Goal: Task Accomplishment & Management: Manage account settings

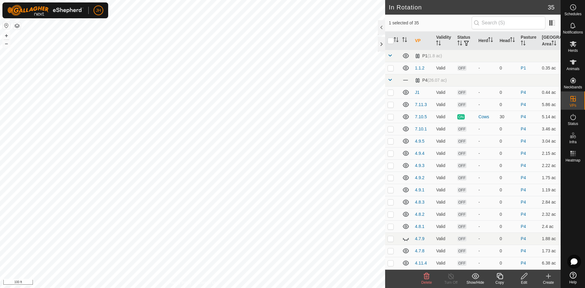
checkbox input "false"
checkbox input "true"
checkbox input "false"
checkbox input "true"
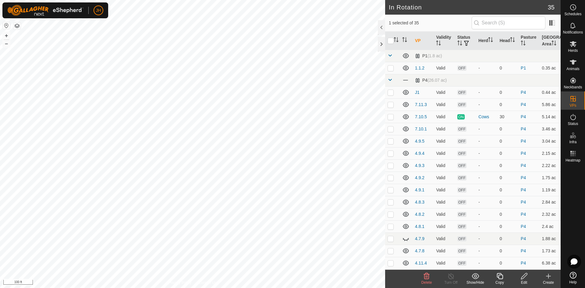
checkbox input "false"
checkbox input "true"
checkbox input "false"
checkbox input "true"
checkbox input "false"
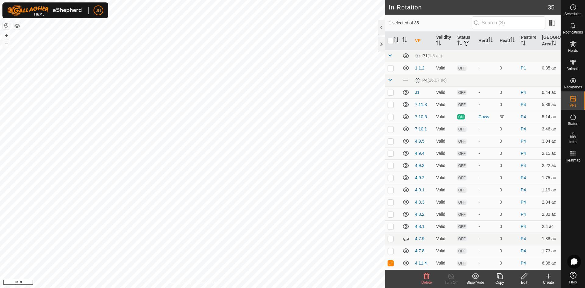
checkbox input "false"
checkbox input "true"
click at [391, 94] on p-checkbox at bounding box center [390, 92] width 6 height 5
checkbox input "false"
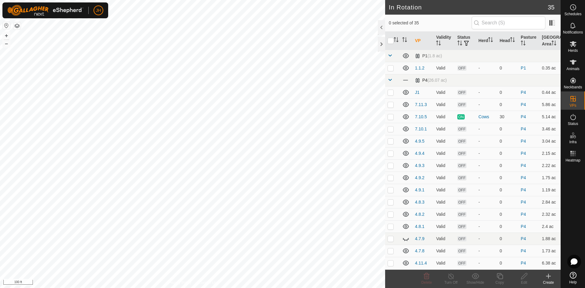
checkbox input "true"
click at [499, 280] on div "Copy" at bounding box center [499, 282] width 24 height 5
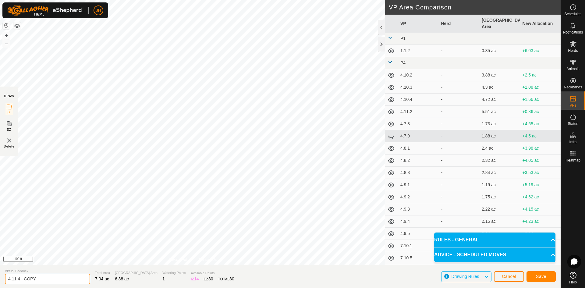
click at [44, 278] on input "4.11.4 - COPY" at bounding box center [47, 278] width 85 height 11
type input "4.11.5"
click at [542, 277] on span "Save" at bounding box center [541, 276] width 10 height 5
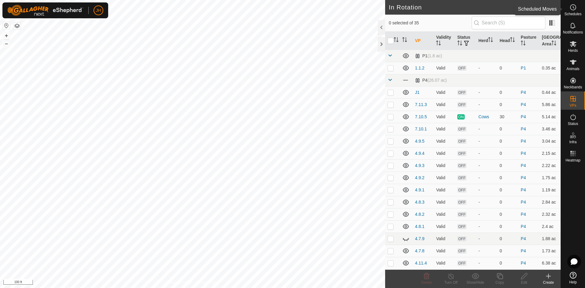
click at [576, 10] on es-schedule-vp-svg-icon at bounding box center [572, 7] width 11 height 10
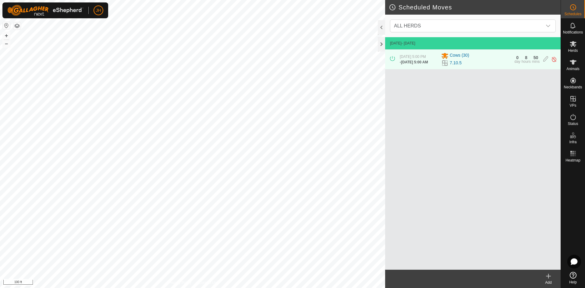
click at [548, 278] on icon at bounding box center [548, 276] width 0 height 4
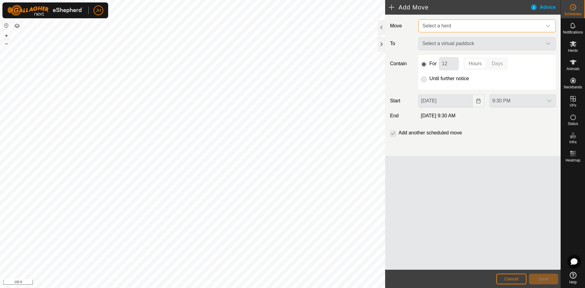
click at [468, 28] on span "Select a herd" at bounding box center [481, 26] width 122 height 12
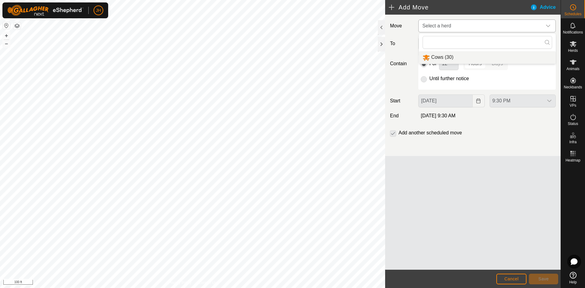
click at [446, 57] on li "Cows (30)" at bounding box center [487, 57] width 137 height 12
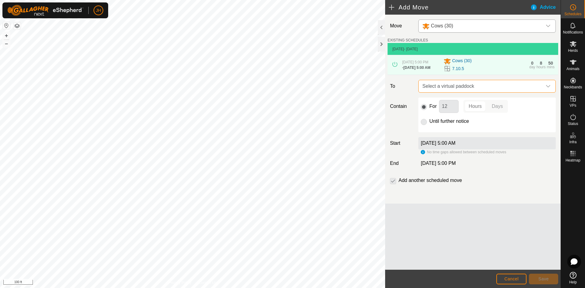
click at [477, 91] on span "Select a virtual paddock" at bounding box center [481, 86] width 122 height 12
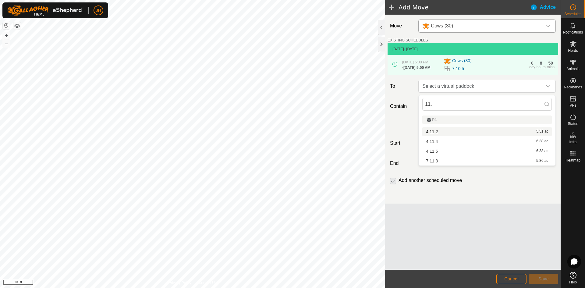
type input "11."
click at [433, 132] on li "4.11.2 5.51 ac" at bounding box center [486, 131] width 129 height 9
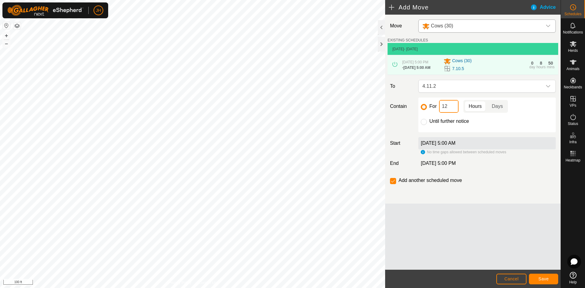
drag, startPoint x: 449, startPoint y: 106, endPoint x: 444, endPoint y: 109, distance: 5.4
click at [444, 109] on input "12" at bounding box center [448, 106] width 19 height 13
type input "1"
type input "3"
click at [542, 279] on span "Save" at bounding box center [543, 278] width 10 height 5
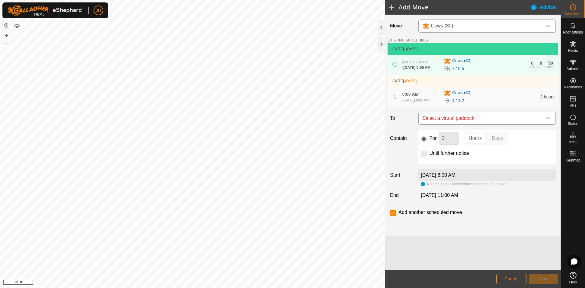
click at [517, 122] on span "Select a virtual paddock" at bounding box center [481, 118] width 122 height 12
type input "11.3"
click at [436, 167] on li "7.11.3 5.86 ac" at bounding box center [486, 166] width 129 height 9
click at [546, 280] on span "Save" at bounding box center [543, 278] width 10 height 5
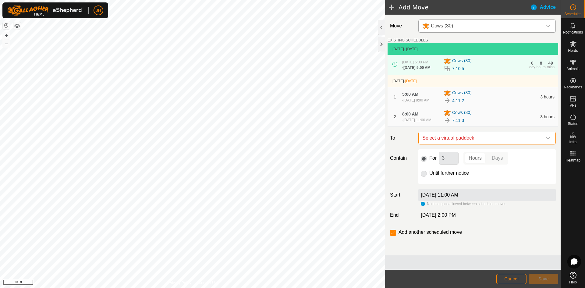
click at [523, 143] on span "Select a virtual paddock" at bounding box center [481, 138] width 122 height 12
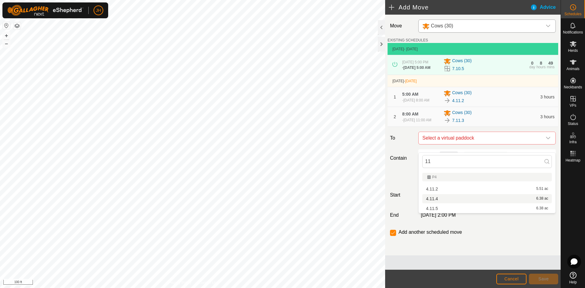
type input "11"
click at [431, 199] on li "4.11.4 6.38 ac" at bounding box center [486, 198] width 129 height 9
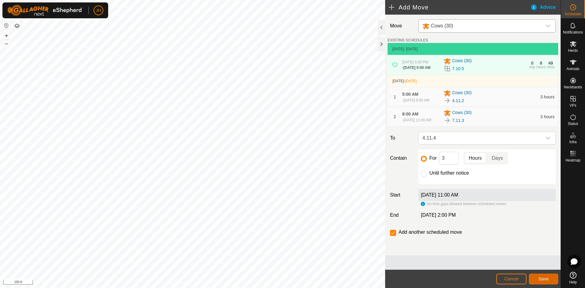
click at [546, 283] on button "Save" at bounding box center [543, 278] width 29 height 11
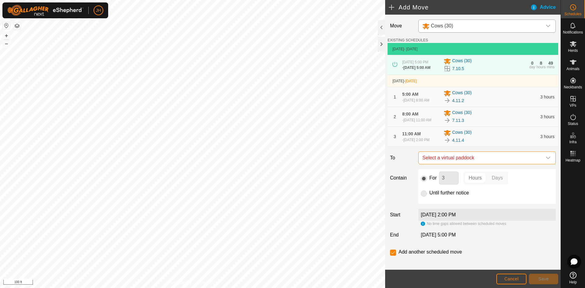
click at [511, 164] on span "Select a virtual paddock" at bounding box center [481, 158] width 122 height 12
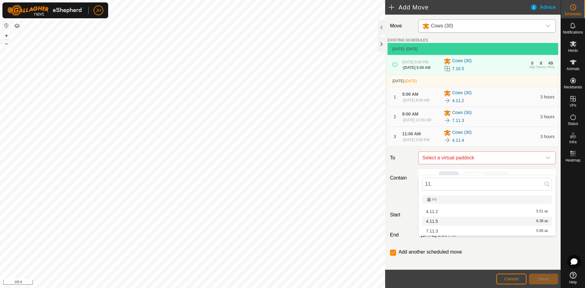
type input "11."
click at [440, 223] on li "4.11.5 6.38 ac" at bounding box center [486, 221] width 129 height 9
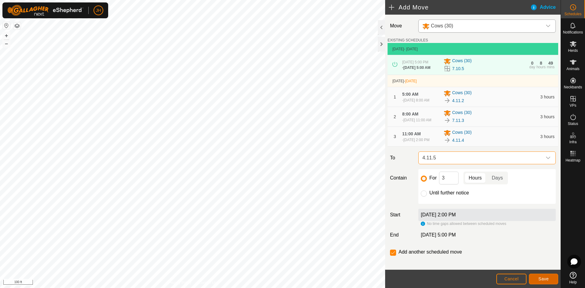
click at [540, 279] on span "Save" at bounding box center [543, 278] width 10 height 5
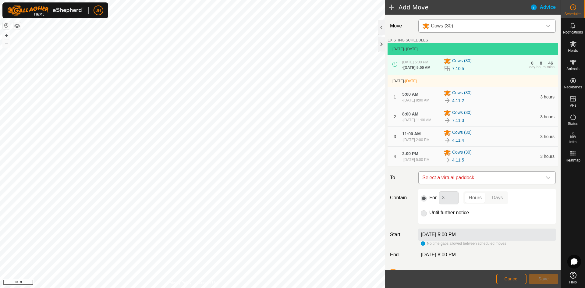
click at [501, 184] on span "Select a virtual paddock" at bounding box center [481, 177] width 122 height 12
type input "j1"
click at [514, 282] on button "Cancel" at bounding box center [511, 278] width 30 height 11
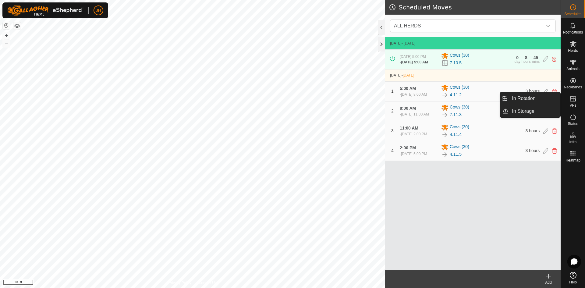
click at [573, 100] on icon at bounding box center [572, 98] width 7 height 7
click at [546, 97] on link "In Rotation" at bounding box center [534, 98] width 52 height 12
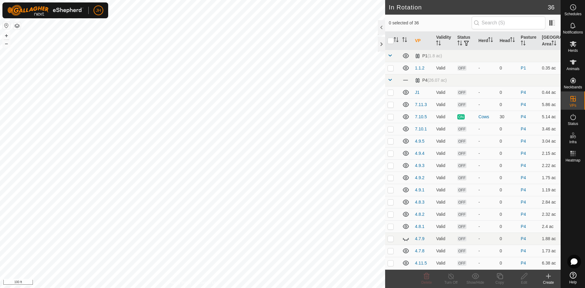
checkbox input "true"
click at [524, 280] on div "Edit" at bounding box center [524, 282] width 24 height 5
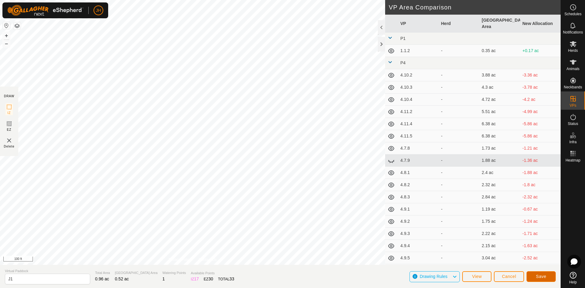
click at [538, 276] on span "Save" at bounding box center [541, 276] width 10 height 5
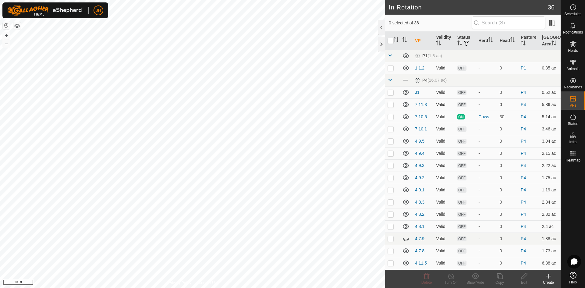
click at [393, 107] on p-checkbox at bounding box center [390, 104] width 6 height 5
checkbox input "true"
click at [419, 105] on link "7.11.3" at bounding box center [421, 104] width 12 height 5
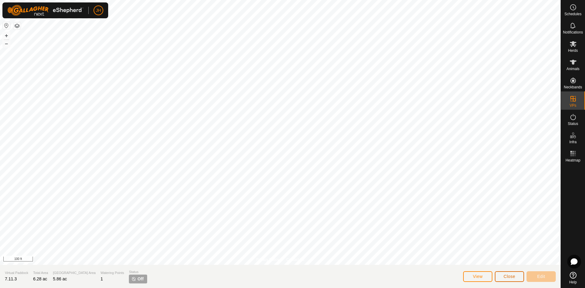
click at [503, 276] on button "Close" at bounding box center [509, 276] width 29 height 11
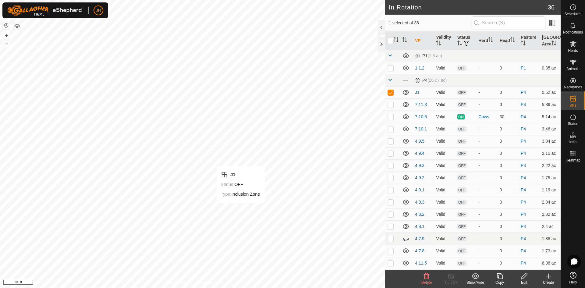
checkbox input "false"
checkbox input "true"
checkbox input "false"
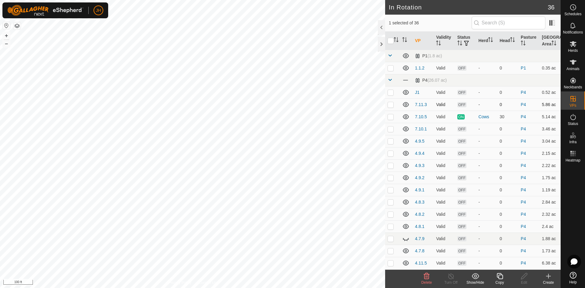
checkbox input "true"
click at [551, 279] on icon at bounding box center [547, 275] width 7 height 7
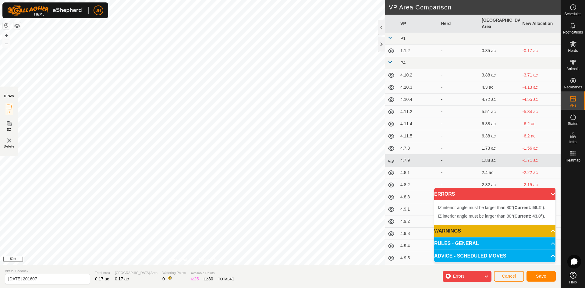
click at [287, 243] on div "IZ interior angle must be larger than 80° (Current: 58.2°) . + – ⇧ i 50 ft" at bounding box center [192, 132] width 385 height 265
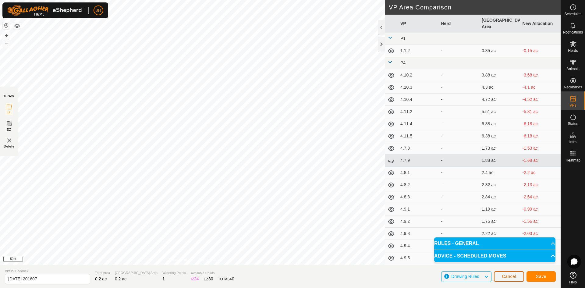
click at [511, 279] on button "Cancel" at bounding box center [509, 276] width 30 height 11
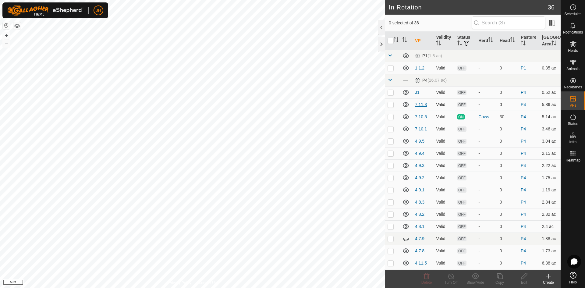
click at [420, 105] on link "7.11.3" at bounding box center [421, 104] width 12 height 5
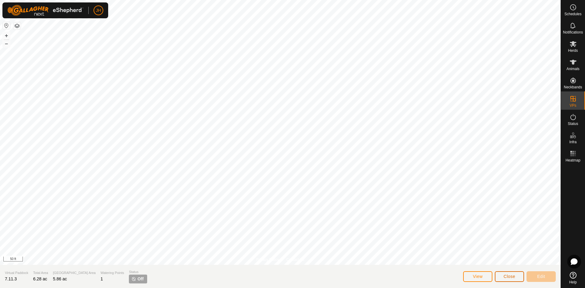
click at [501, 278] on button "Close" at bounding box center [509, 276] width 29 height 11
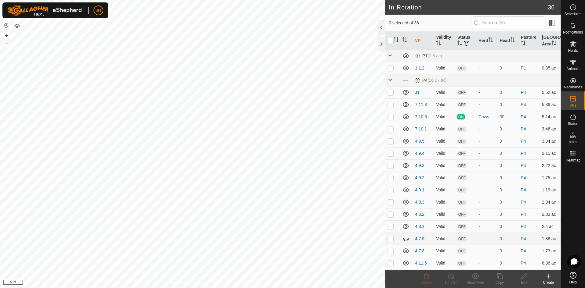
click at [420, 130] on link "7.10.1" at bounding box center [421, 128] width 12 height 5
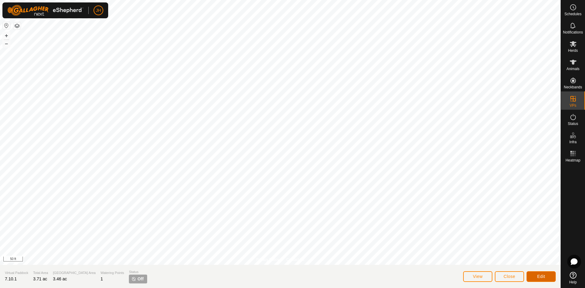
click at [541, 276] on span "Edit" at bounding box center [541, 276] width 8 height 5
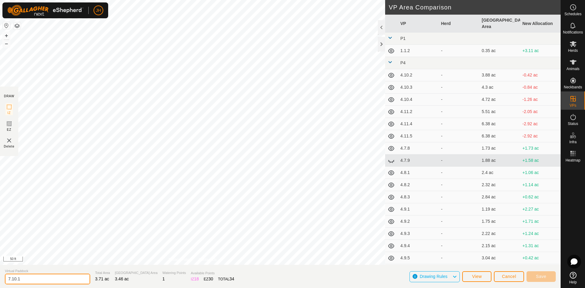
click at [10, 281] on input "7.10.1" at bounding box center [47, 278] width 85 height 11
type input "4.10.1"
click at [542, 277] on span "Save" at bounding box center [541, 276] width 10 height 5
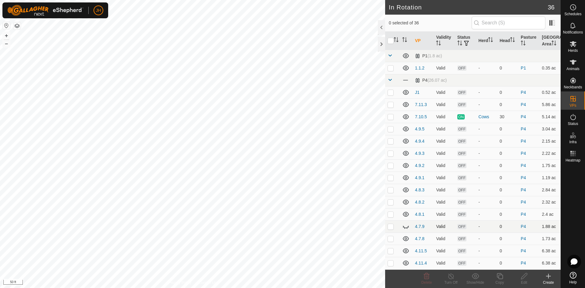
click at [407, 228] on icon at bounding box center [407, 227] width 1 height 1
click at [393, 227] on p-checkbox at bounding box center [390, 226] width 6 height 5
checkbox input "true"
click at [572, 11] on es-schedule-vp-svg-icon at bounding box center [572, 7] width 11 height 10
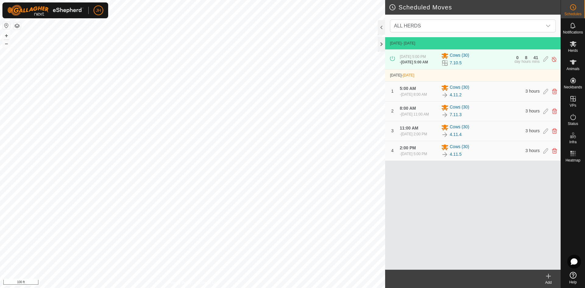
click at [551, 278] on icon at bounding box center [547, 275] width 7 height 7
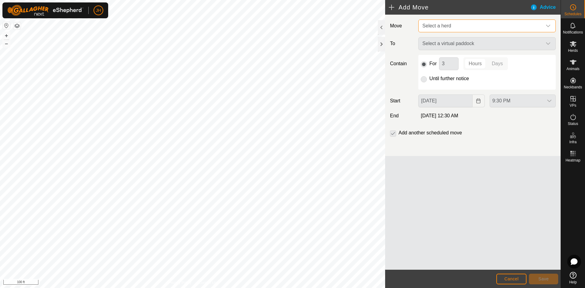
click at [459, 23] on span "Select a herd" at bounding box center [481, 26] width 122 height 12
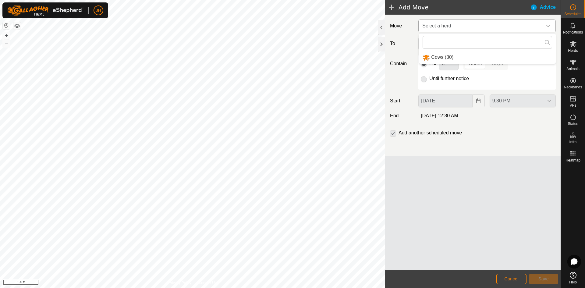
click at [447, 58] on li "Cows (30)" at bounding box center [487, 57] width 137 height 12
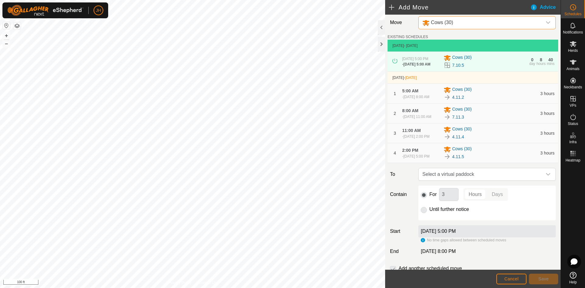
scroll to position [9, 0]
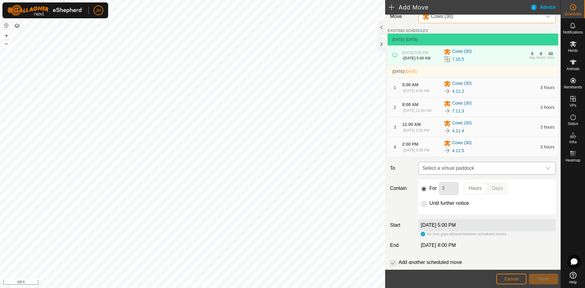
click at [516, 174] on span "Select a virtual paddock" at bounding box center [481, 168] width 122 height 12
type input "j1"
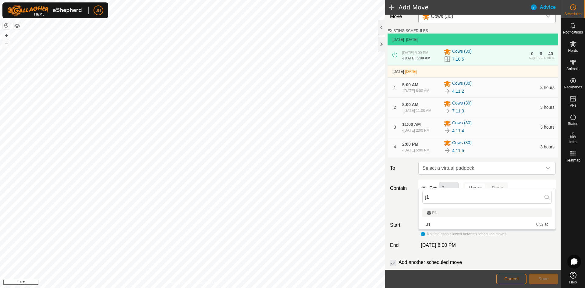
click at [436, 227] on li "J1 0.52 ac" at bounding box center [486, 224] width 129 height 9
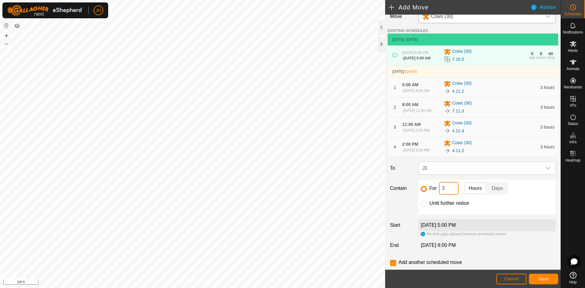
drag, startPoint x: 445, startPoint y: 198, endPoint x: 440, endPoint y: 201, distance: 5.6
click at [440, 195] on input "3" at bounding box center [448, 188] width 19 height 13
type input "12"
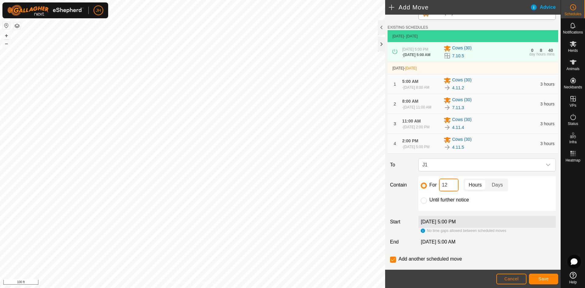
scroll to position [31, 0]
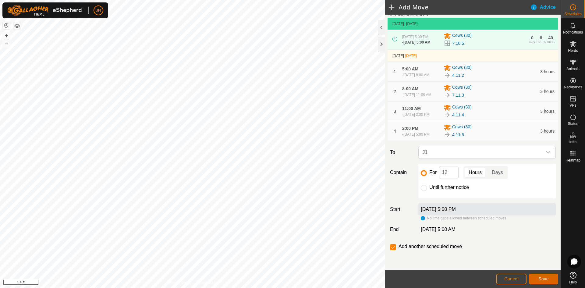
click at [545, 280] on span "Save" at bounding box center [543, 278] width 10 height 5
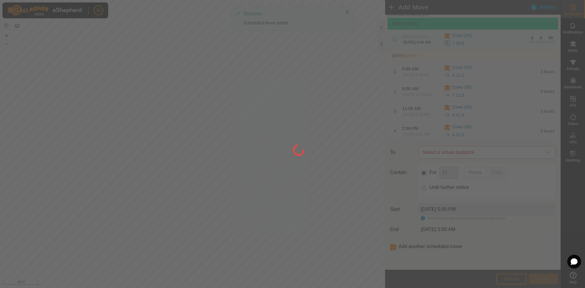
scroll to position [0, 0]
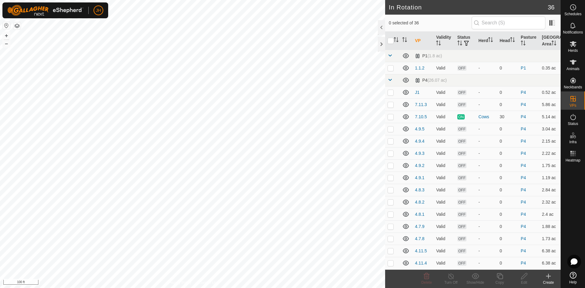
checkbox input "true"
checkbox input "false"
click at [547, 280] on div "Create" at bounding box center [548, 282] width 24 height 5
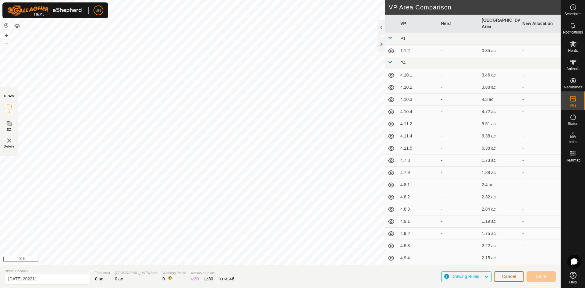
click at [508, 278] on span "Cancel" at bounding box center [509, 276] width 14 height 5
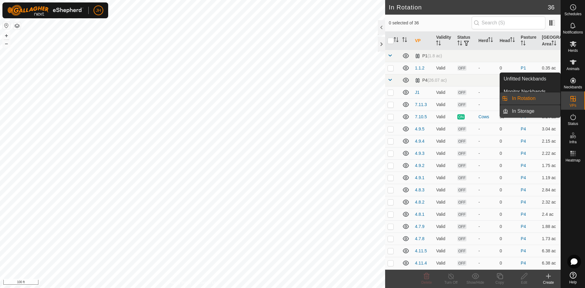
click at [533, 113] on link "In Storage" at bounding box center [534, 111] width 52 height 12
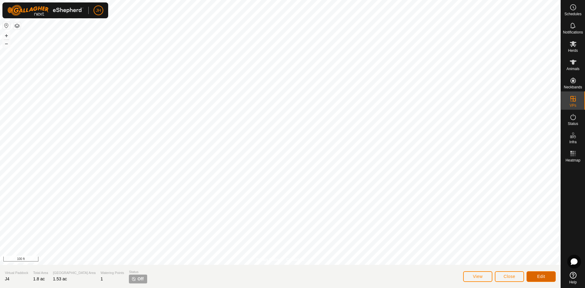
click at [545, 274] on button "Edit" at bounding box center [540, 276] width 29 height 11
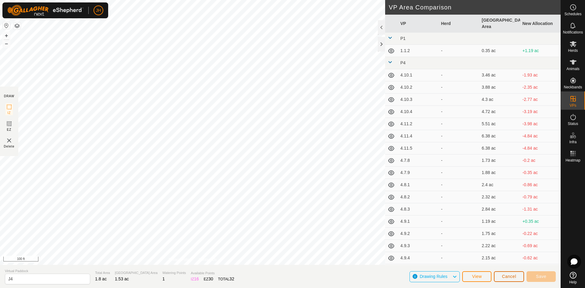
click at [508, 278] on span "Cancel" at bounding box center [509, 276] width 14 height 5
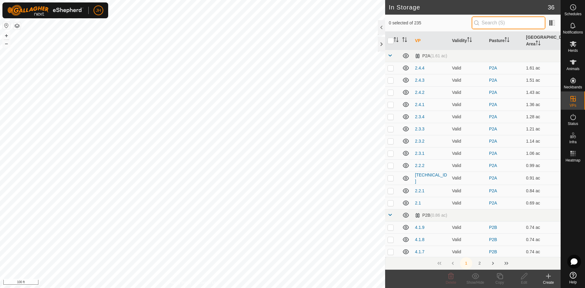
click at [479, 26] on input "text" at bounding box center [508, 22] width 74 height 13
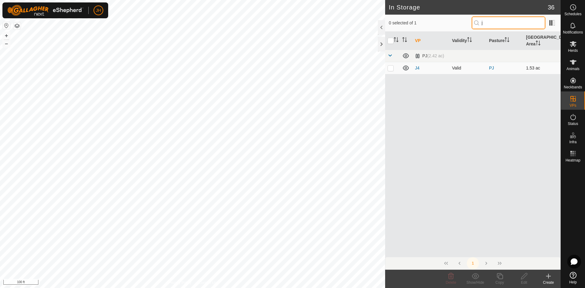
type input "j"
click at [393, 65] on p-checkbox at bounding box center [390, 67] width 6 height 5
click at [471, 281] on div "Show/Hide" at bounding box center [475, 282] width 24 height 5
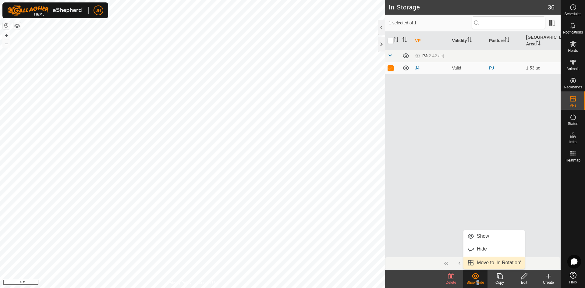
click at [483, 264] on link "Move to 'In Rotation'" at bounding box center [493, 262] width 61 height 12
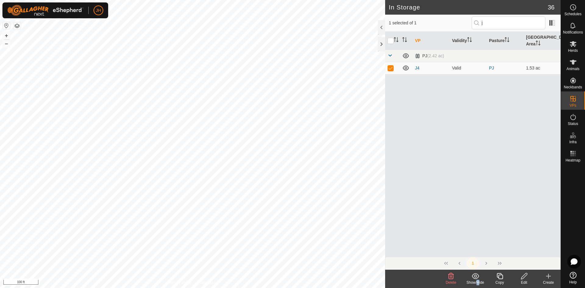
checkbox input "false"
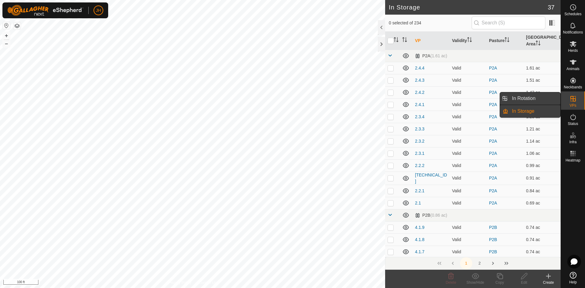
click at [534, 97] on link "In Rotation" at bounding box center [534, 98] width 52 height 12
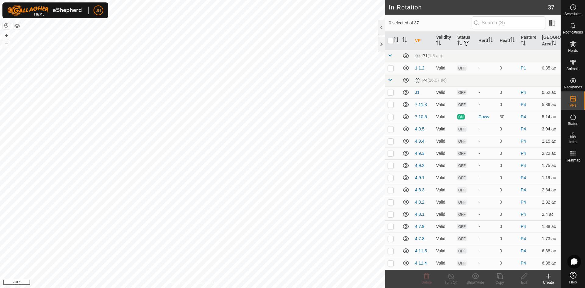
click at [391, 131] on p-checkbox at bounding box center [390, 128] width 6 height 5
checkbox input "true"
click at [390, 175] on p-checkbox at bounding box center [390, 177] width 6 height 5
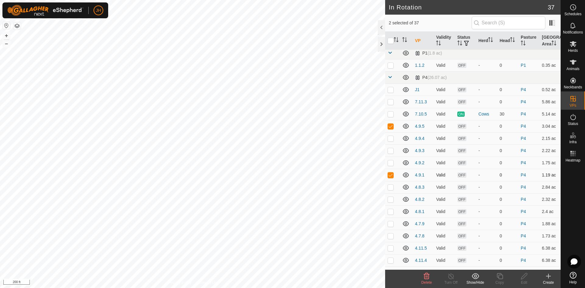
scroll to position [3, 0]
click at [391, 174] on p-checkbox at bounding box center [390, 174] width 6 height 5
checkbox input "false"
click at [389, 235] on p-checkbox at bounding box center [390, 235] width 6 height 5
checkbox input "true"
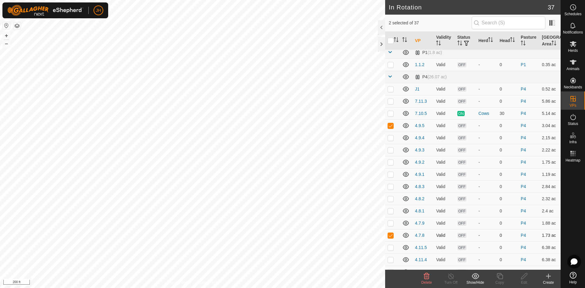
click at [389, 234] on p-checkbox at bounding box center [390, 235] width 6 height 5
click at [391, 226] on td at bounding box center [392, 223] width 15 height 12
checkbox input "true"
click at [391, 139] on p-checkbox at bounding box center [390, 137] width 6 height 5
checkbox input "true"
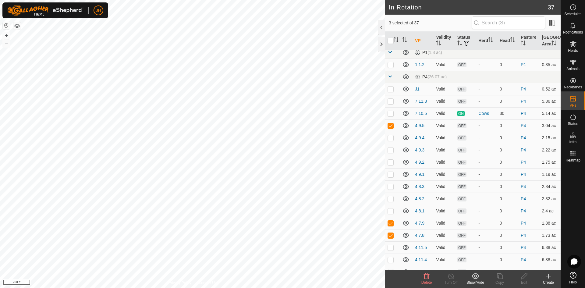
checkbox input "true"
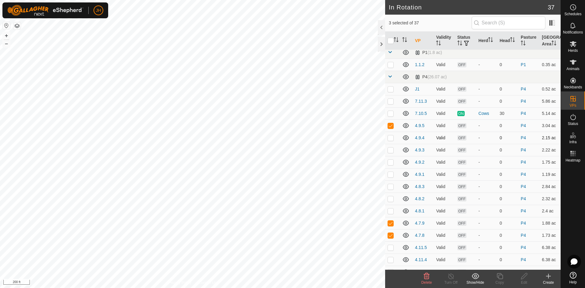
checkbox input "true"
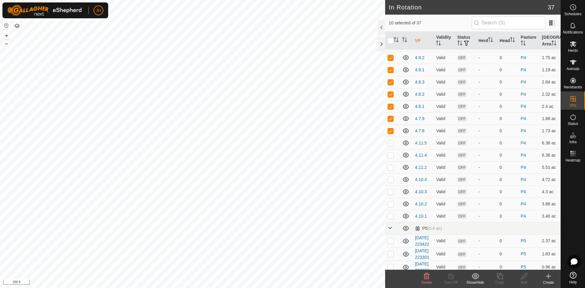
scroll to position [111, 0]
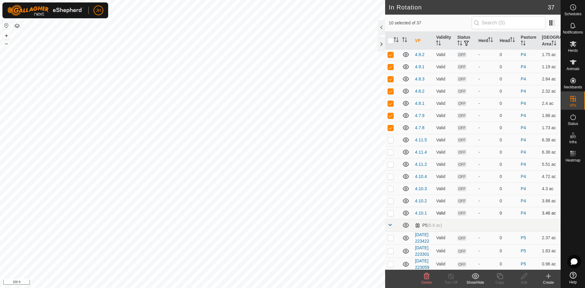
click at [389, 214] on p-checkbox at bounding box center [390, 212] width 6 height 5
checkbox input "true"
click at [390, 203] on td at bounding box center [392, 201] width 15 height 12
checkbox input "true"
click at [391, 189] on p-checkbox at bounding box center [390, 188] width 6 height 5
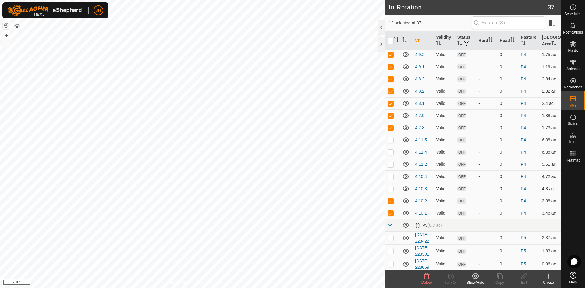
checkbox input "true"
click at [390, 179] on td at bounding box center [392, 176] width 15 height 12
checkbox input "true"
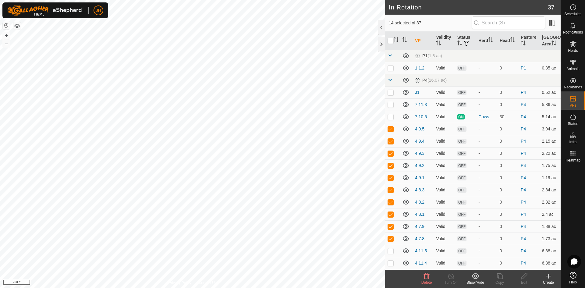
click at [473, 280] on div "Show/Hide" at bounding box center [475, 282] width 24 height 5
click at [484, 262] on link "Move to 'In Storage'" at bounding box center [493, 262] width 60 height 12
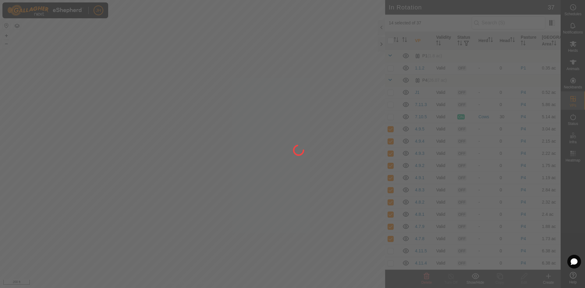
checkbox input "false"
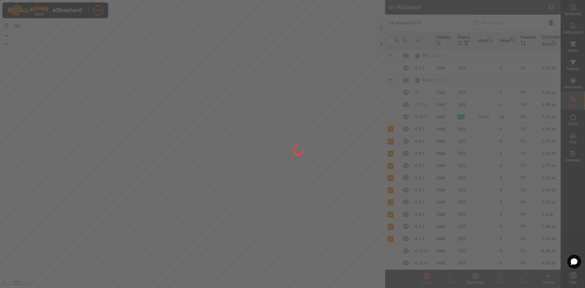
checkbox input "false"
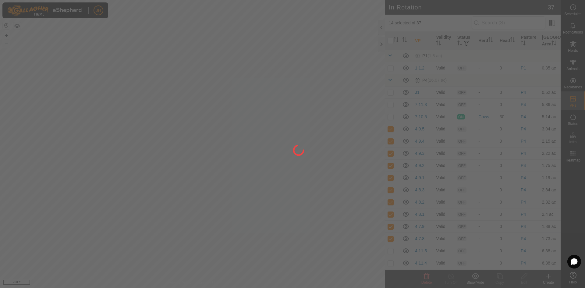
checkbox input "false"
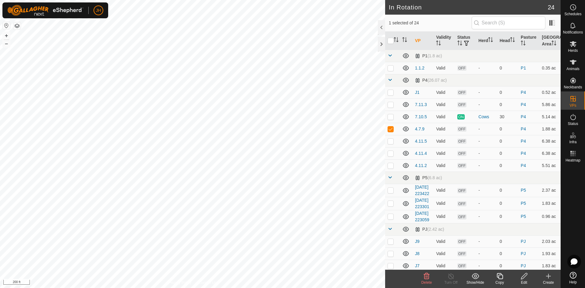
click at [475, 279] on icon at bounding box center [475, 275] width 8 height 7
click at [477, 266] on link "Move to 'In Storage'" at bounding box center [493, 262] width 60 height 12
checkbox input "true"
click at [477, 280] on div "Show/Hide" at bounding box center [475, 282] width 24 height 5
click at [480, 261] on link "Move to 'In Storage'" at bounding box center [493, 262] width 60 height 12
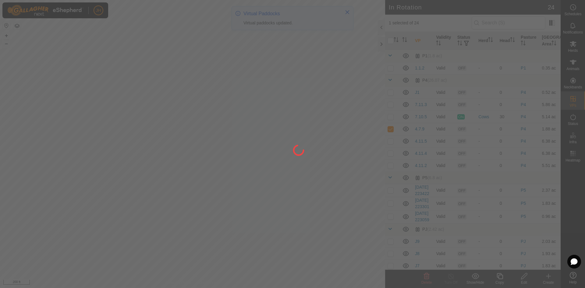
checkbox input "false"
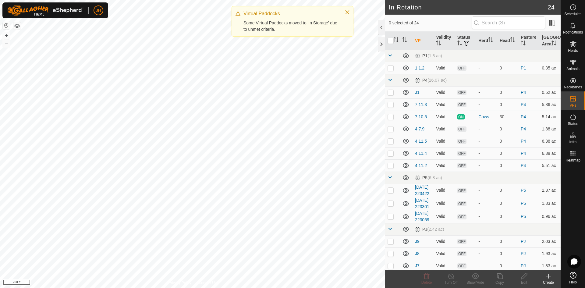
click at [255, 40] on div "Virtual Paddocks Some Virtual Paddocks moved to 'In Storage' due to unmet crite…" at bounding box center [292, 23] width 122 height 35
click at [350, 11] on button "Close" at bounding box center [347, 12] width 9 height 9
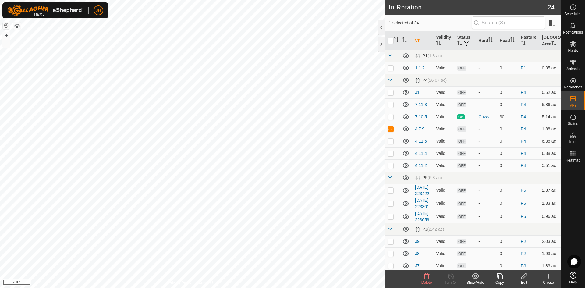
click at [527, 280] on div "Edit" at bounding box center [524, 282] width 24 height 5
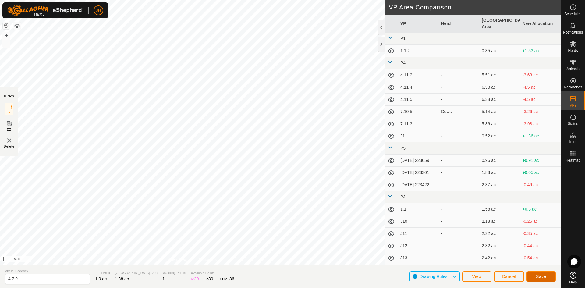
click at [541, 278] on span "Save" at bounding box center [541, 276] width 10 height 5
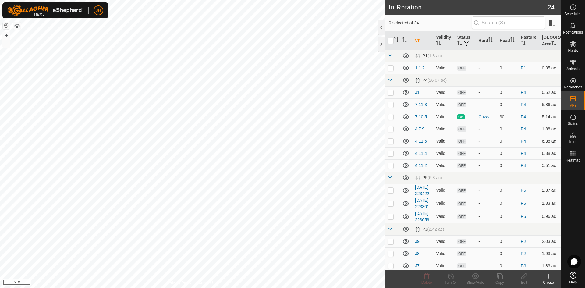
checkbox input "true"
click at [525, 281] on div "Edit" at bounding box center [524, 282] width 24 height 5
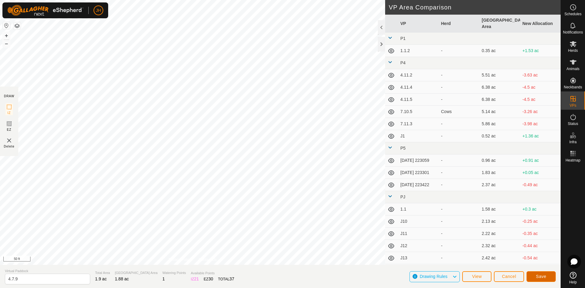
click at [548, 278] on button "Save" at bounding box center [540, 276] width 29 height 11
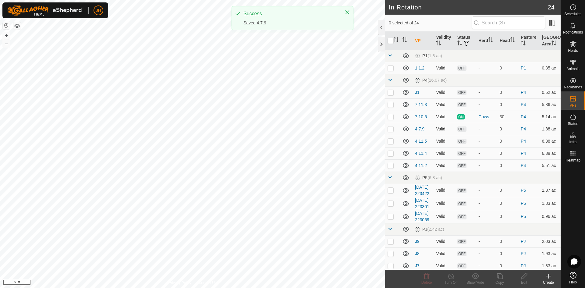
checkbox input "true"
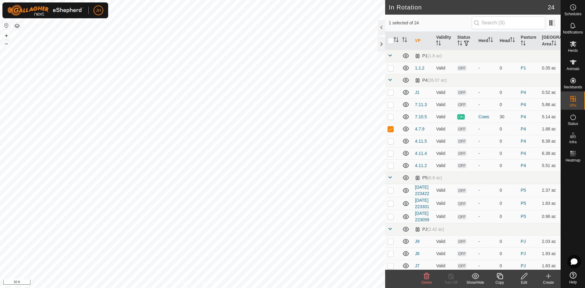
click at [477, 279] on icon at bounding box center [475, 275] width 8 height 7
click at [477, 261] on link "Move to 'In Storage'" at bounding box center [493, 262] width 60 height 12
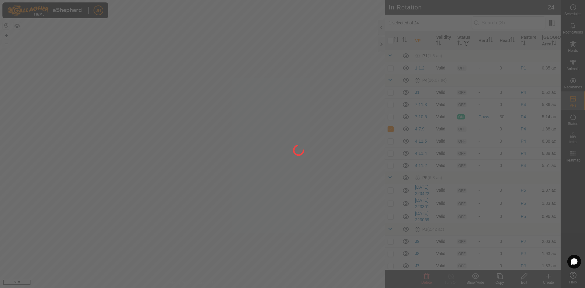
checkbox input "false"
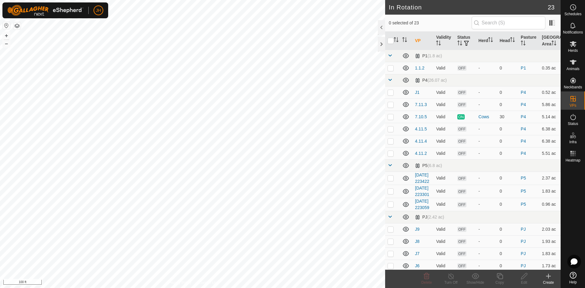
checkbox input "true"
checkbox input "false"
checkbox input "true"
checkbox input "false"
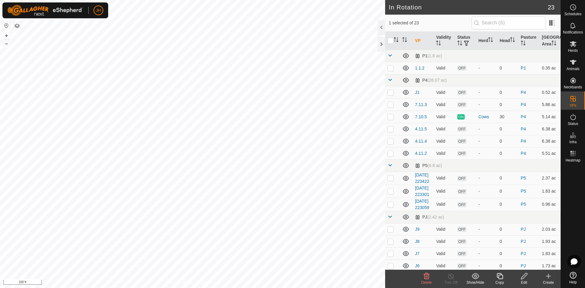
checkbox input "true"
checkbox input "false"
checkbox input "true"
checkbox input "false"
checkbox input "true"
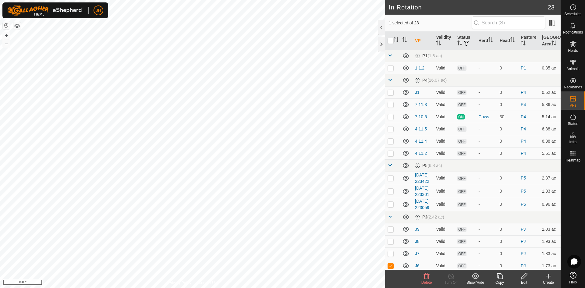
checkbox input "false"
checkbox input "true"
checkbox input "false"
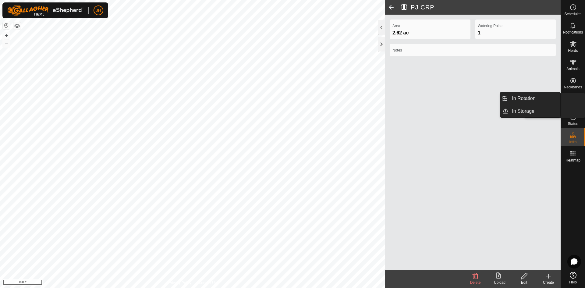
click at [572, 105] on span "VPs" at bounding box center [572, 106] width 7 height 4
click at [572, 100] on icon at bounding box center [572, 98] width 7 height 7
click at [538, 101] on link "In Rotation" at bounding box center [534, 98] width 52 height 12
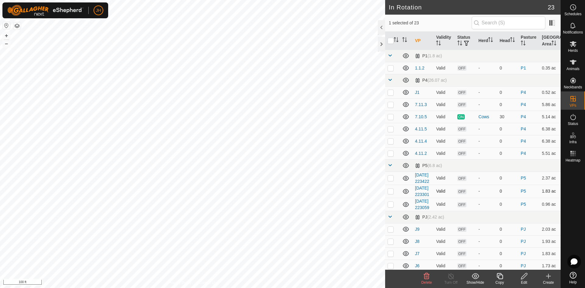
checkbox input "false"
checkbox input "true"
click at [526, 278] on icon at bounding box center [524, 275] width 8 height 7
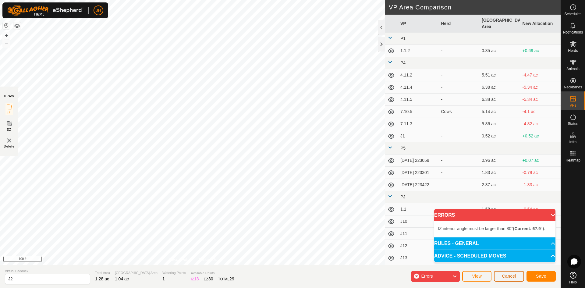
click at [516, 277] on span "Cancel" at bounding box center [509, 275] width 14 height 5
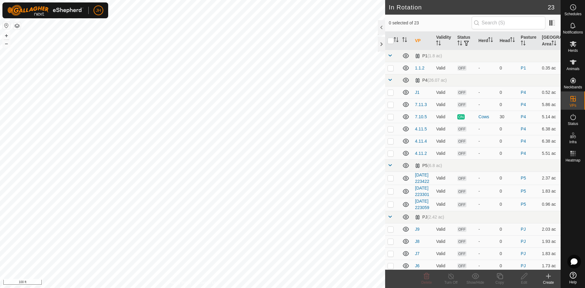
checkbox input "true"
click at [501, 280] on div "Copy" at bounding box center [499, 282] width 24 height 5
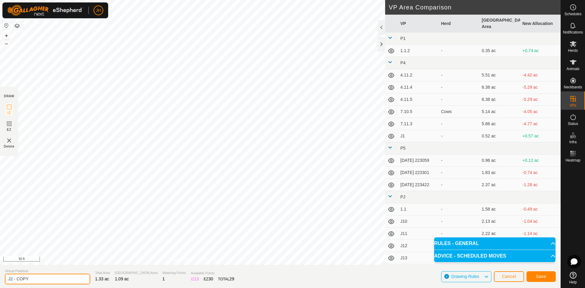
click at [33, 279] on input "J2 - COPY" at bounding box center [47, 278] width 85 height 11
type input "J2 .1"
click at [538, 277] on span "Save" at bounding box center [541, 276] width 10 height 5
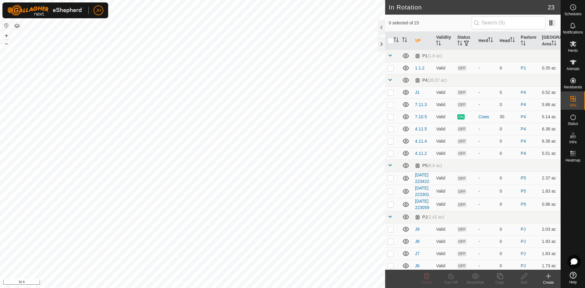
checkbox input "true"
checkbox input "false"
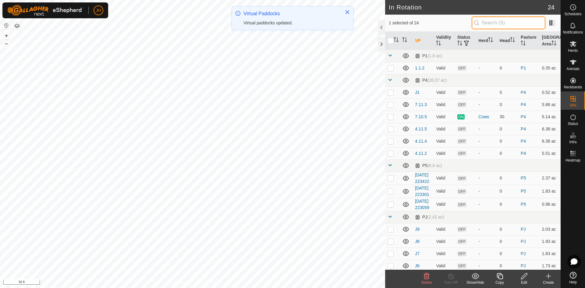
click at [486, 22] on input "text" at bounding box center [508, 22] width 74 height 13
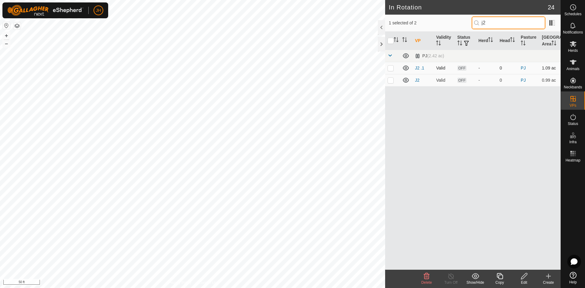
type input "j2"
click at [392, 72] on td at bounding box center [392, 68] width 15 height 12
checkbox input "true"
click at [391, 43] on input "checkbox" at bounding box center [390, 41] width 6 height 6
checkbox input "true"
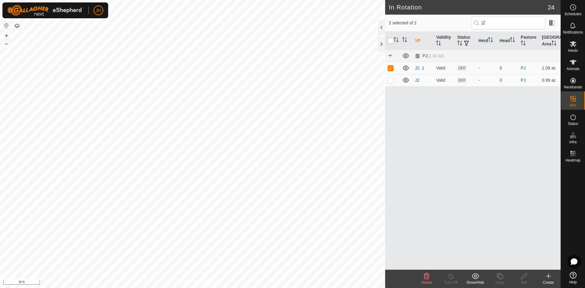
checkbox input "true"
click at [391, 43] on input "checkbox" at bounding box center [390, 41] width 6 height 6
checkbox input "false"
click at [390, 81] on p-checkbox at bounding box center [390, 80] width 6 height 5
checkbox input "false"
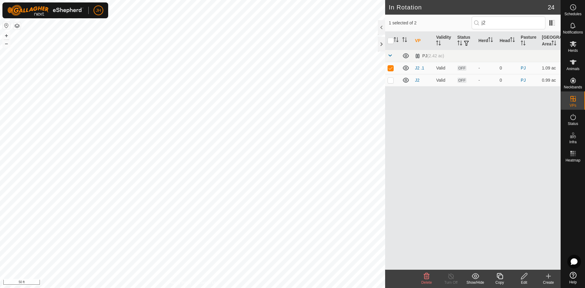
click at [502, 280] on div "Copy" at bounding box center [499, 282] width 24 height 5
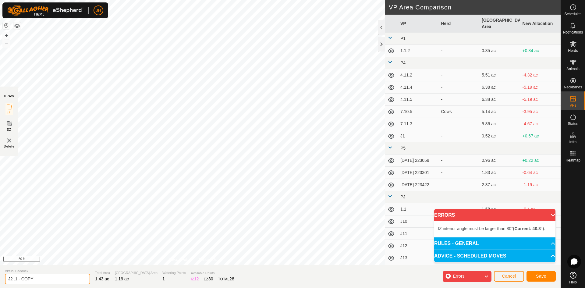
drag, startPoint x: 48, startPoint y: 279, endPoint x: 16, endPoint y: 277, distance: 31.7
click at [16, 277] on input "J2 .1 - COPY" at bounding box center [47, 278] width 85 height 11
type input "J2 .2"
click at [343, 160] on div "IZ interior angle must be larger than 80° (Current: 44.2°) ." at bounding box center [389, 162] width 92 height 5
click at [343, 160] on div "IZ interior angle must be larger than 80° (Current: 44.2°) . + – ⇧ i 50 ft" at bounding box center [192, 132] width 385 height 265
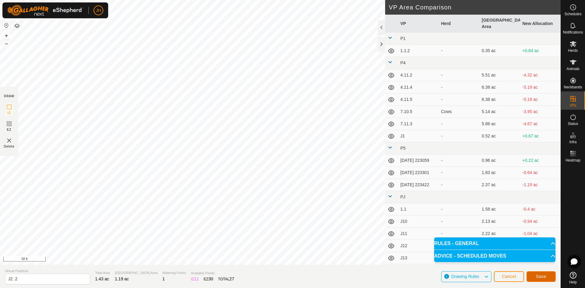
click at [545, 277] on span "Save" at bounding box center [541, 276] width 10 height 5
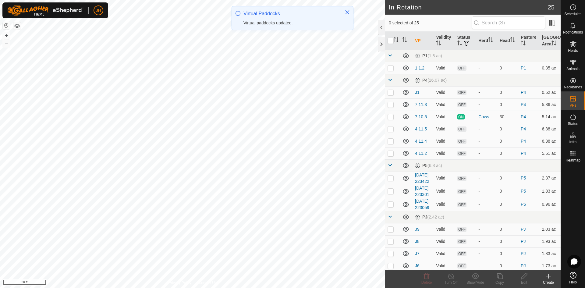
checkbox input "true"
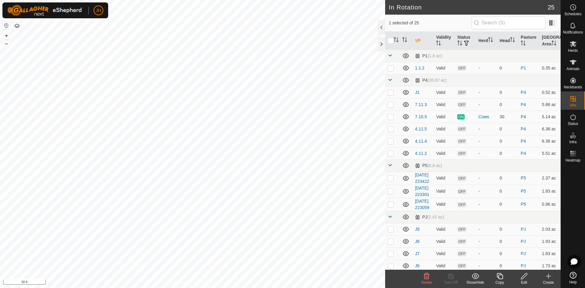
click at [500, 279] on icon at bounding box center [499, 276] width 6 height 6
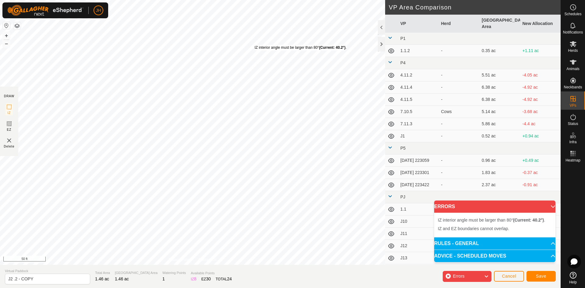
click at [255, 45] on div "IZ interior angle must be larger than 80° (Current: 40.2°) ." at bounding box center [301, 47] width 92 height 5
click at [226, 65] on div "IZ interior angle must be larger than 80° (Current: 2.8°) . + – ⇧ i 50 ft" at bounding box center [192, 132] width 385 height 265
click at [243, 32] on div "IZ interior angle must be larger than 80° (Current: 77.2°) . + – ⇧ i 50 ft" at bounding box center [192, 132] width 385 height 265
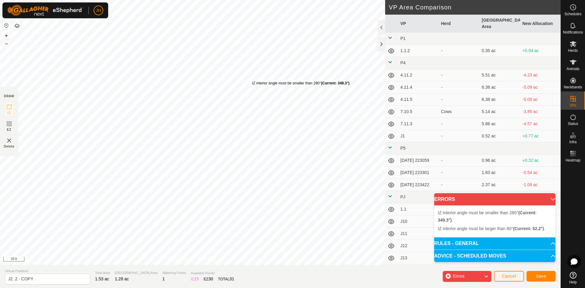
click at [252, 80] on div "IZ interior angle must be smaller than 280° (Current: 349.3°) ." at bounding box center [301, 82] width 98 height 5
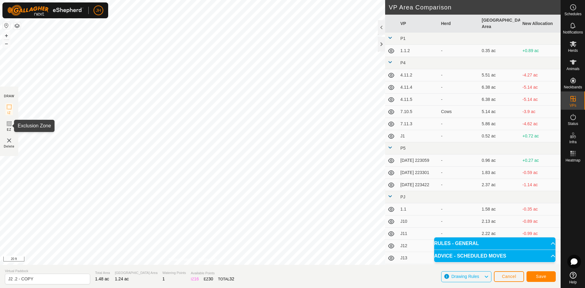
click at [9, 126] on icon at bounding box center [8, 123] width 7 height 7
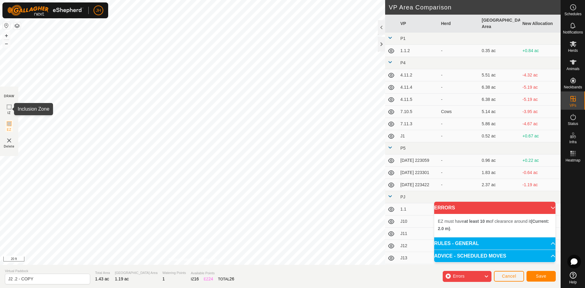
click at [9, 109] on icon at bounding box center [8, 106] width 7 height 7
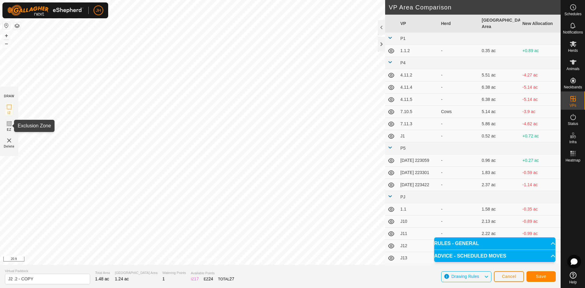
click at [9, 126] on rect at bounding box center [9, 123] width 5 height 5
click at [10, 109] on rect at bounding box center [9, 106] width 5 height 5
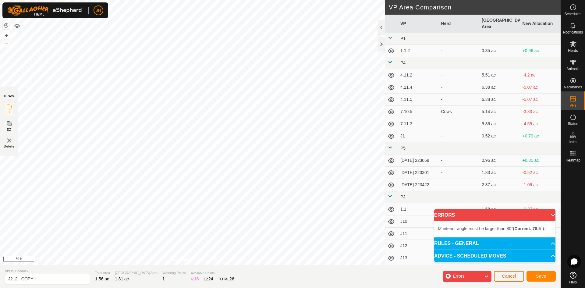
click at [510, 277] on span "Cancel" at bounding box center [509, 275] width 14 height 5
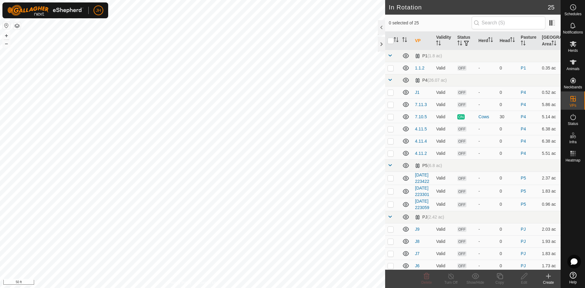
checkbox input "true"
click at [524, 279] on icon at bounding box center [524, 275] width 8 height 7
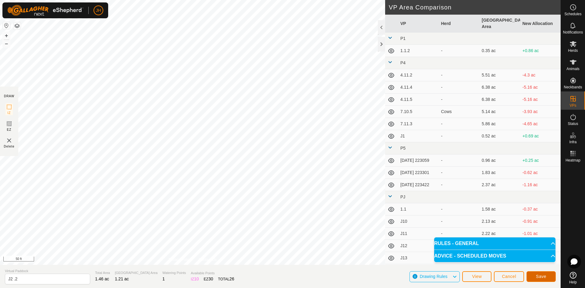
click at [542, 276] on span "Save" at bounding box center [541, 276] width 10 height 5
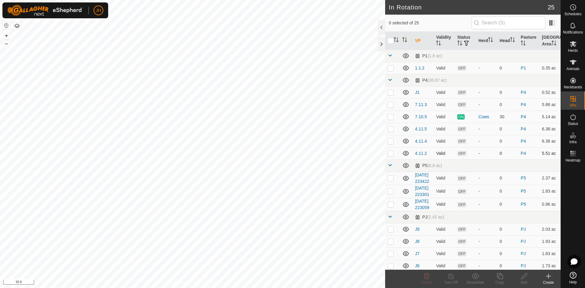
checkbox input "true"
click at [552, 279] on create-svg-icon at bounding box center [548, 275] width 24 height 7
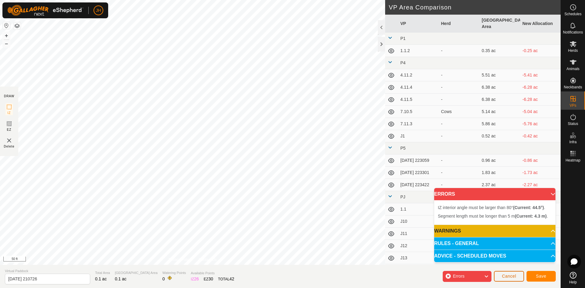
click at [509, 279] on button "Cancel" at bounding box center [509, 276] width 30 height 11
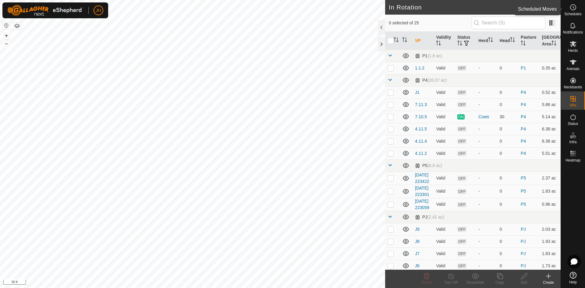
click at [575, 8] on icon at bounding box center [572, 7] width 7 height 7
